Goal: Task Accomplishment & Management: Complete application form

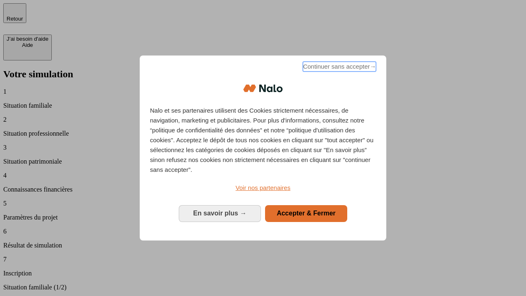
click at [339, 68] on span "Continuer sans accepter →" at bounding box center [339, 67] width 73 height 10
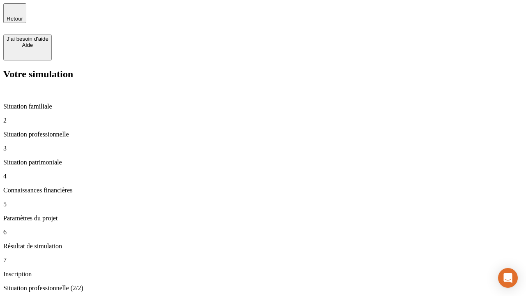
type input "30 000"
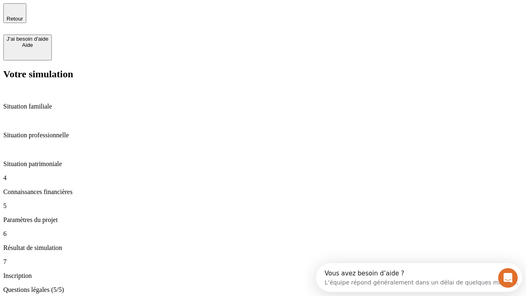
type input "25"
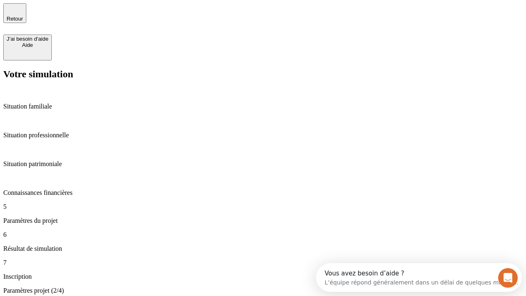
type input "64"
type input "1 000"
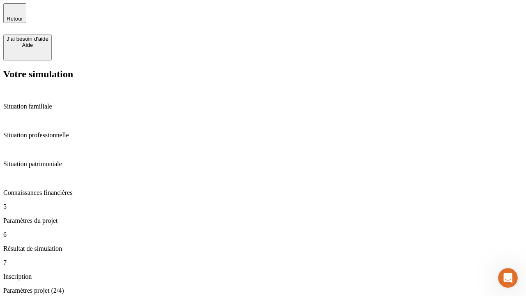
type input "640"
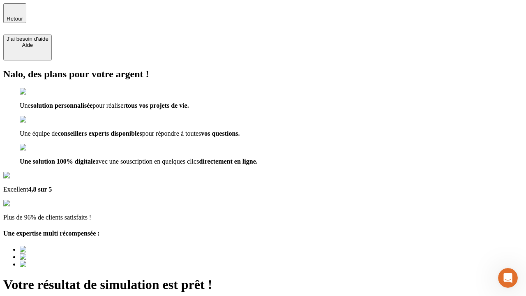
type input "[EMAIL_ADDRESS][PERSON_NAME][DOMAIN_NAME]"
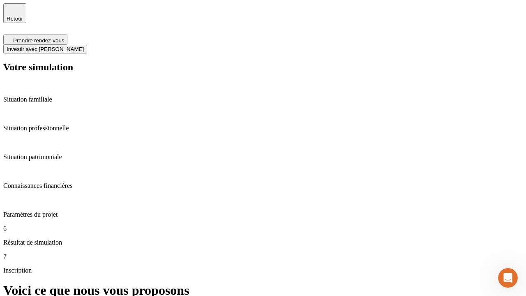
click at [84, 46] on span "Investir avec [PERSON_NAME]" at bounding box center [45, 49] width 77 height 6
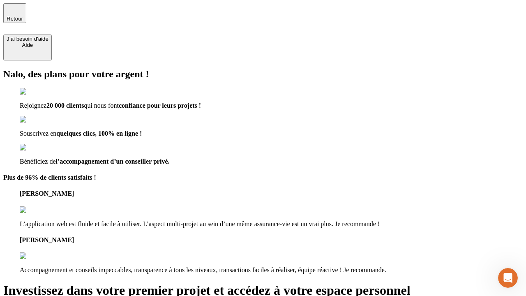
type input "[EMAIL_ADDRESS][PERSON_NAME][DOMAIN_NAME]"
